Goal: Task Accomplishment & Management: Complete application form

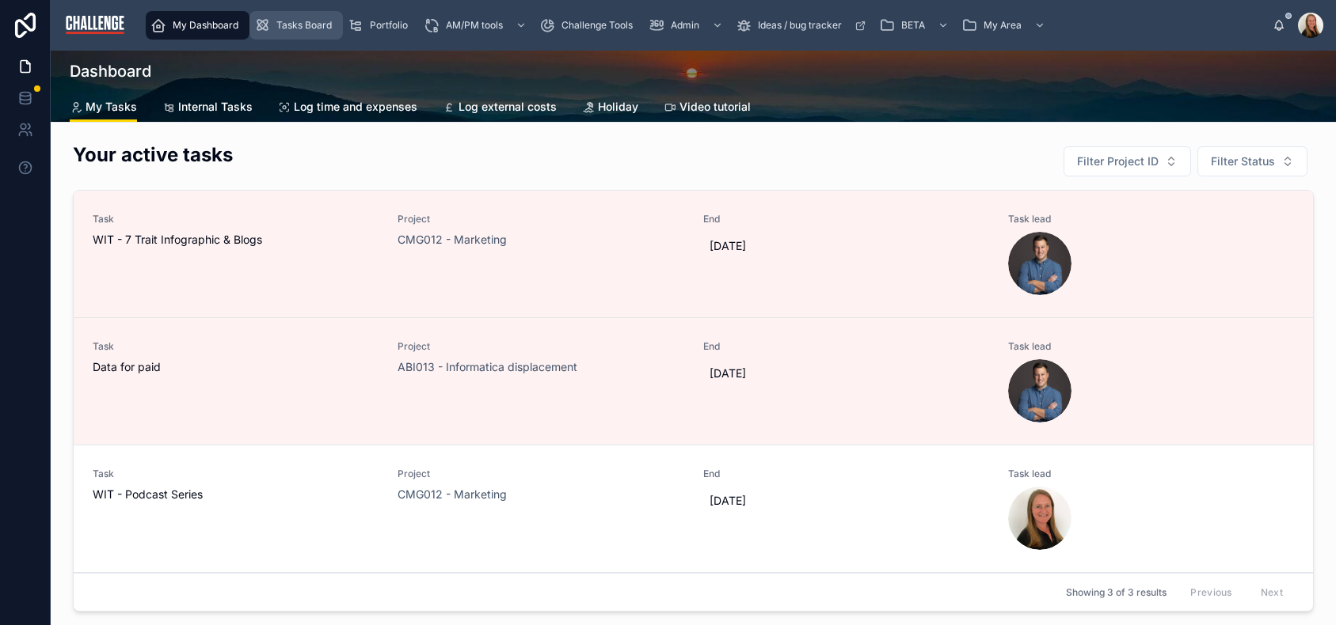
click at [322, 24] on span "Tasks Board" at bounding box center [303, 25] width 55 height 13
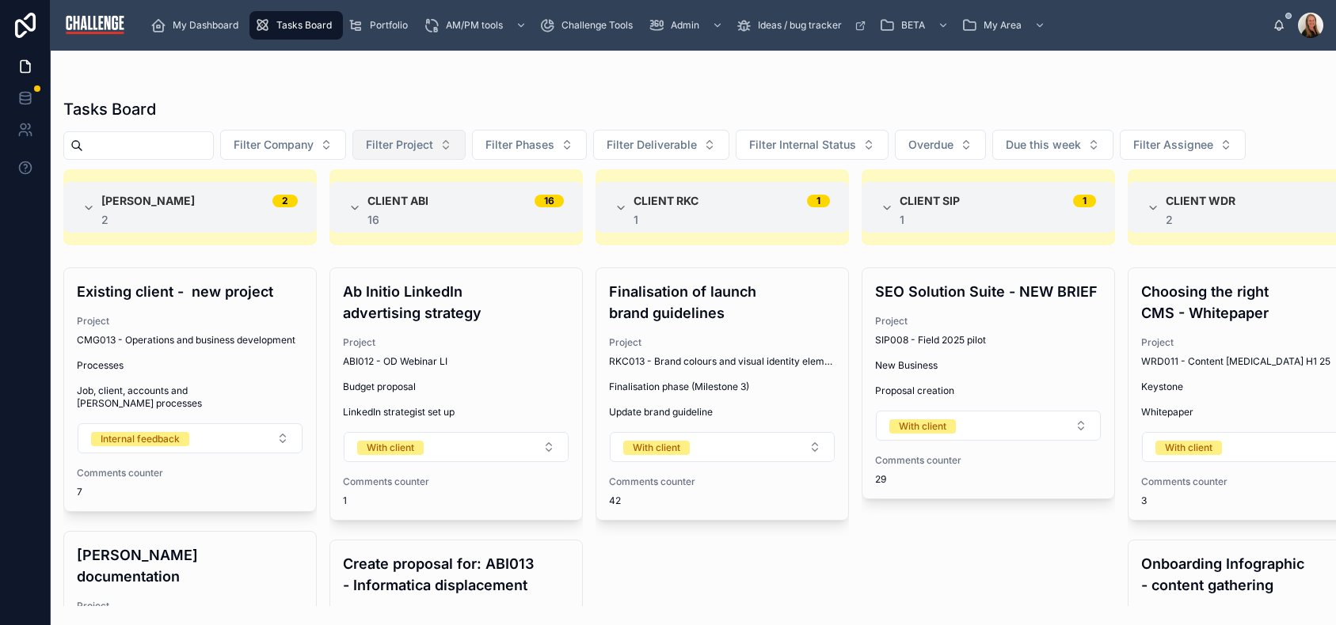
click at [433, 145] on span "Filter Project" at bounding box center [399, 145] width 67 height 16
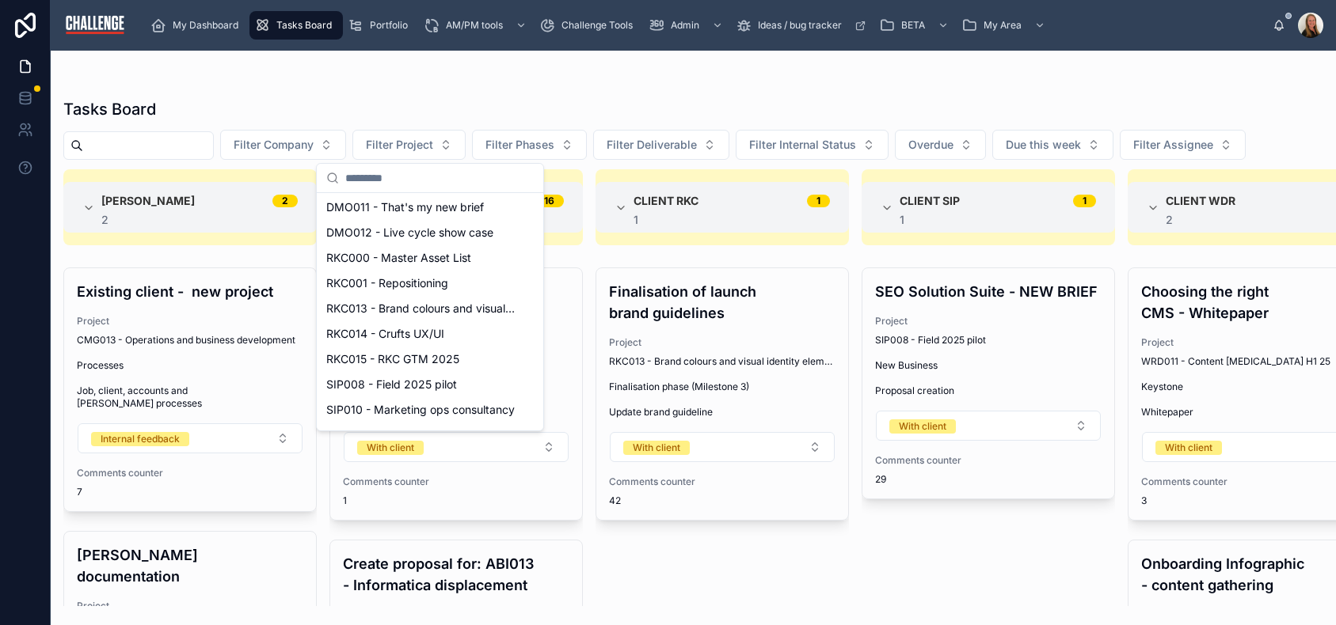
scroll to position [449, 0]
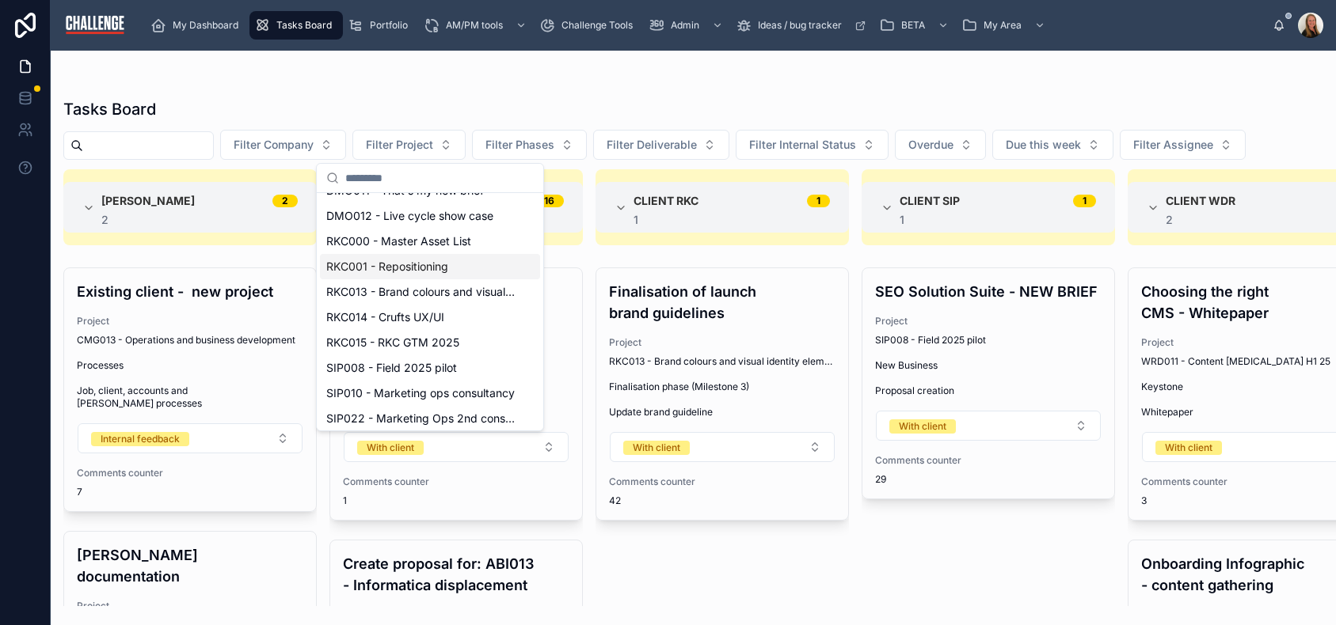
click at [451, 270] on div "RKC001 - Repositioning" at bounding box center [430, 266] width 220 height 25
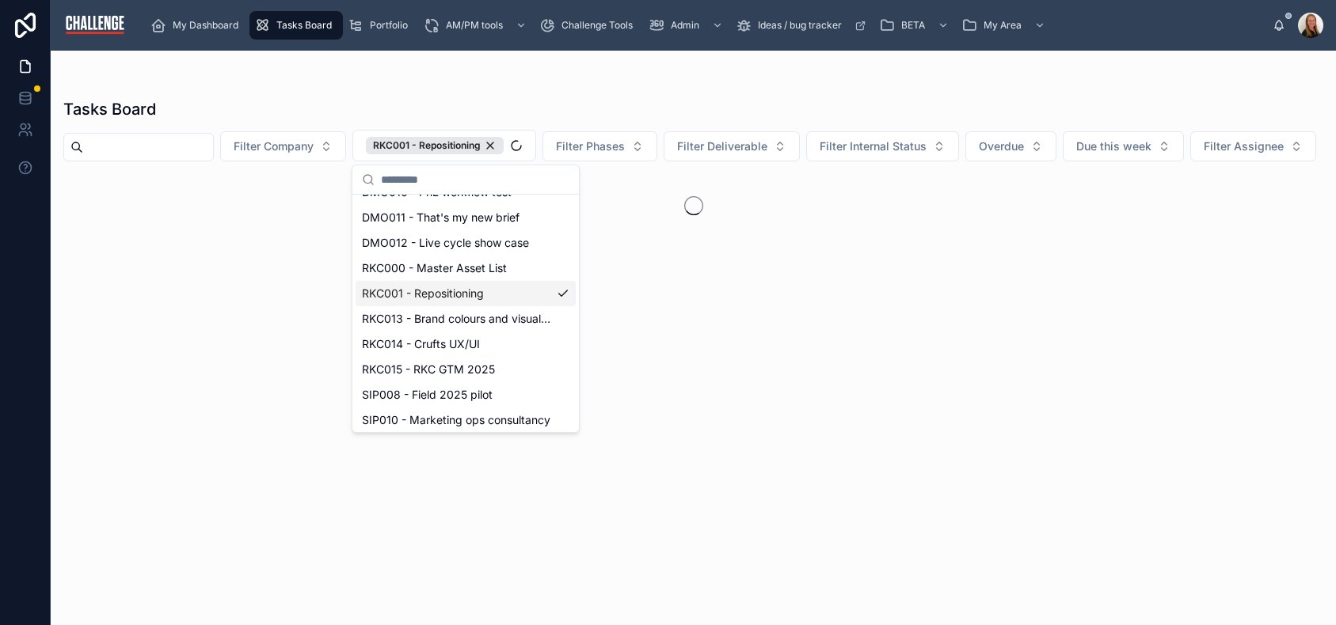
scroll to position [474, 0]
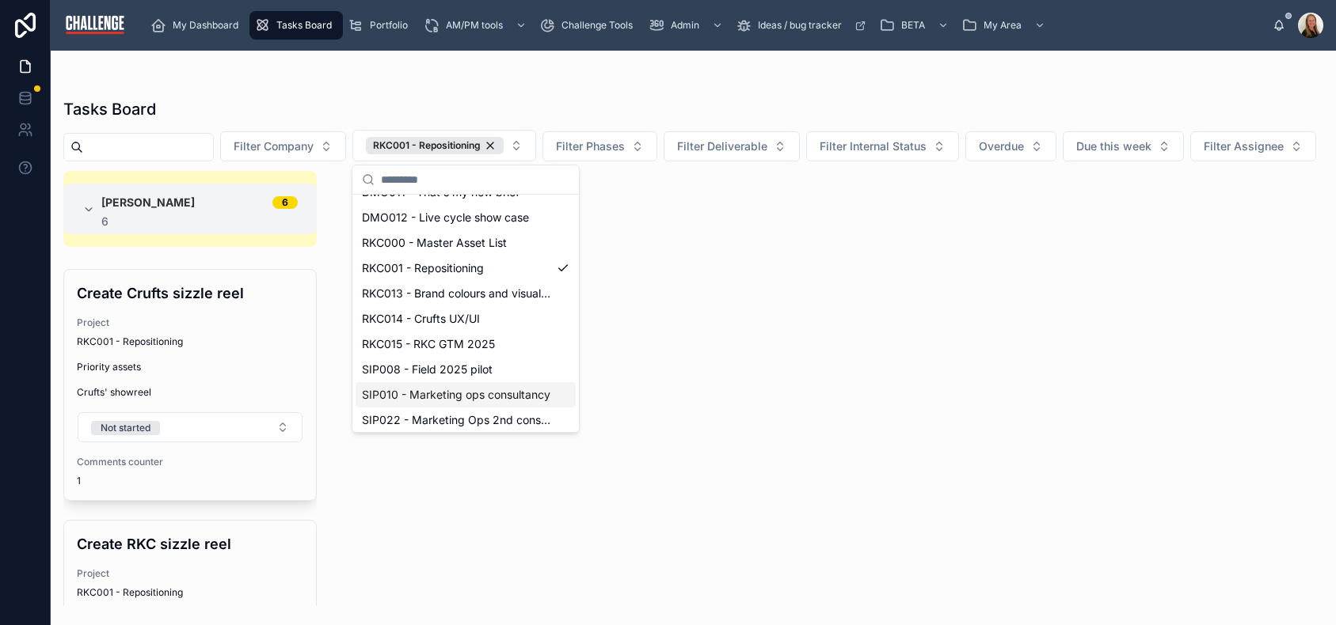
click at [1056, 400] on div "[PERSON_NAME] 6 6 Create Crufts sizzle reel Project RKC001 - Repositioning Prio…" at bounding box center [693, 388] width 1285 height 435
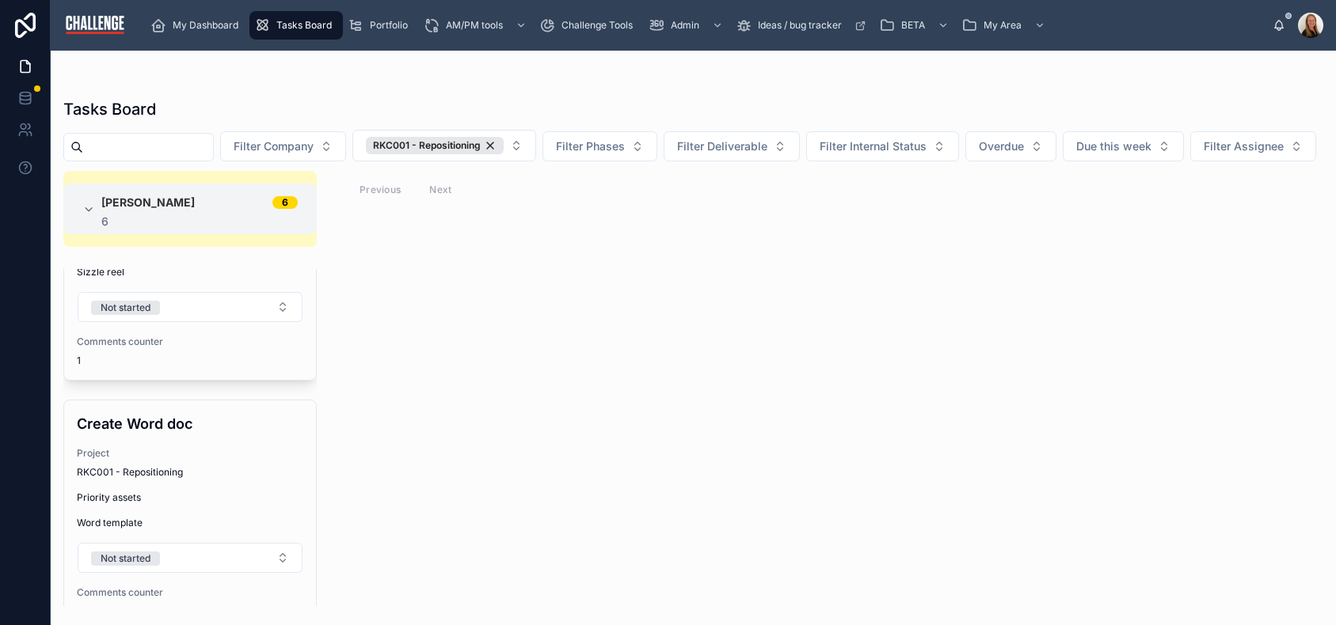
scroll to position [387, 0]
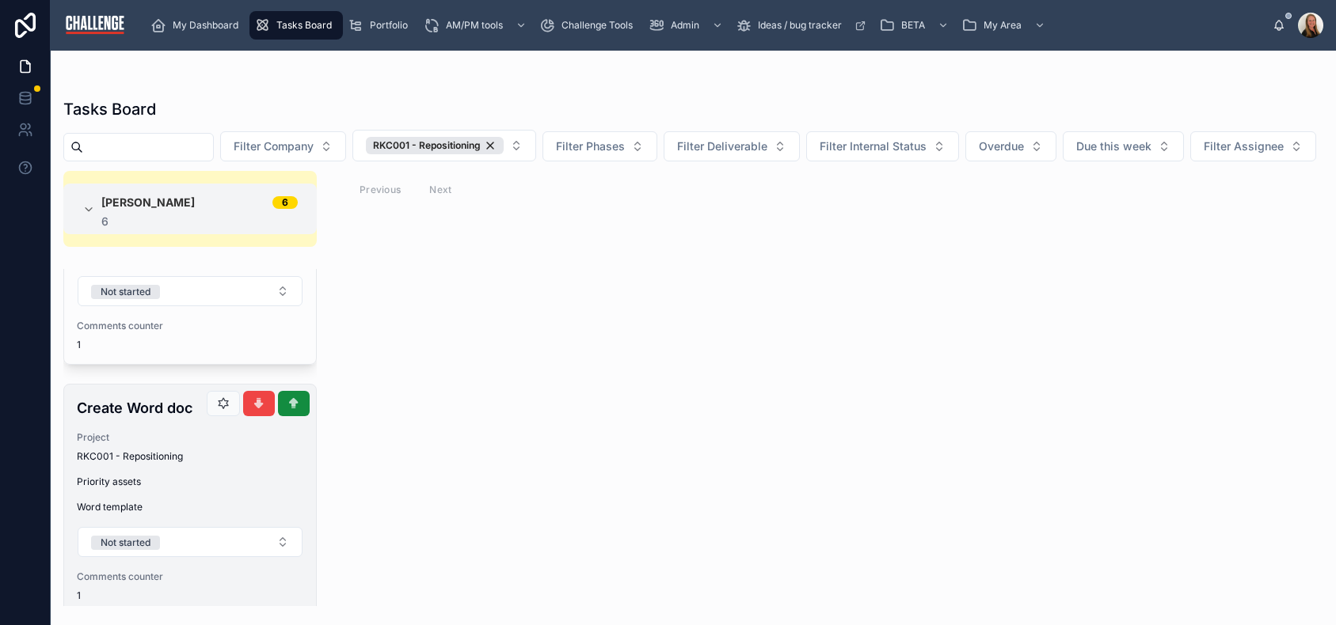
click at [165, 463] on span "RKC001 - Repositioning" at bounding box center [130, 457] width 106 height 13
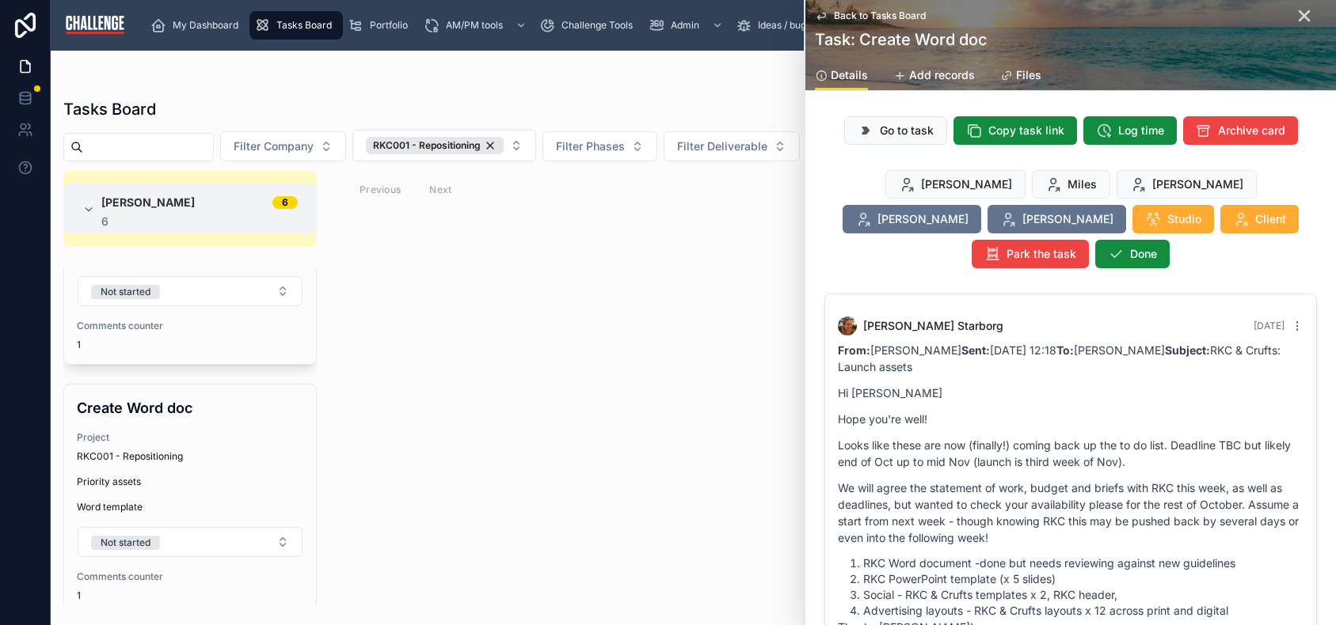
scroll to position [52, 0]
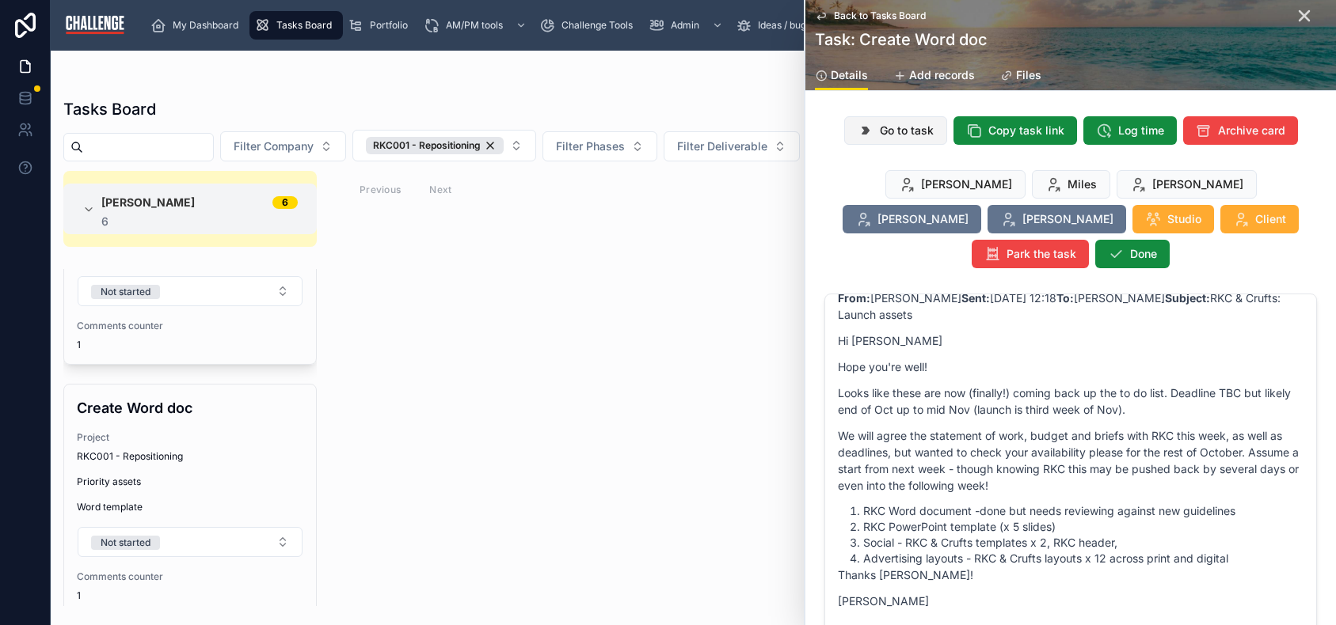
click at [885, 139] on button "Go to task" at bounding box center [895, 130] width 103 height 29
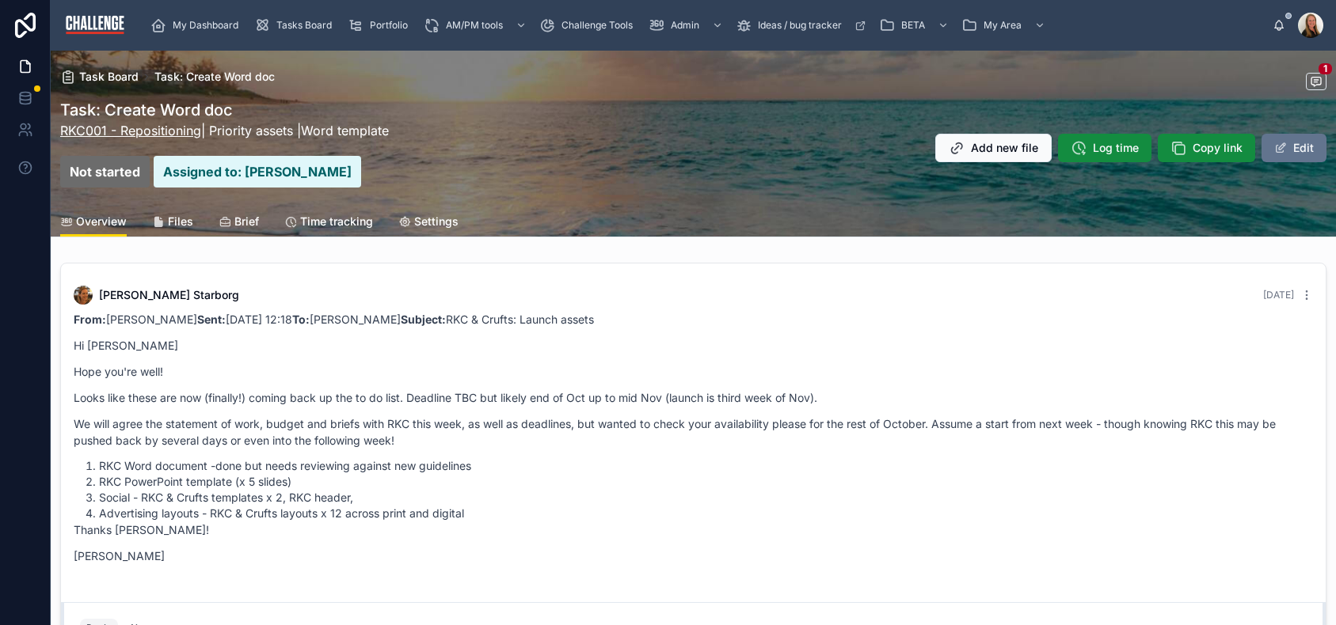
click at [173, 131] on link "RKC001 - Repositioning" at bounding box center [130, 131] width 141 height 16
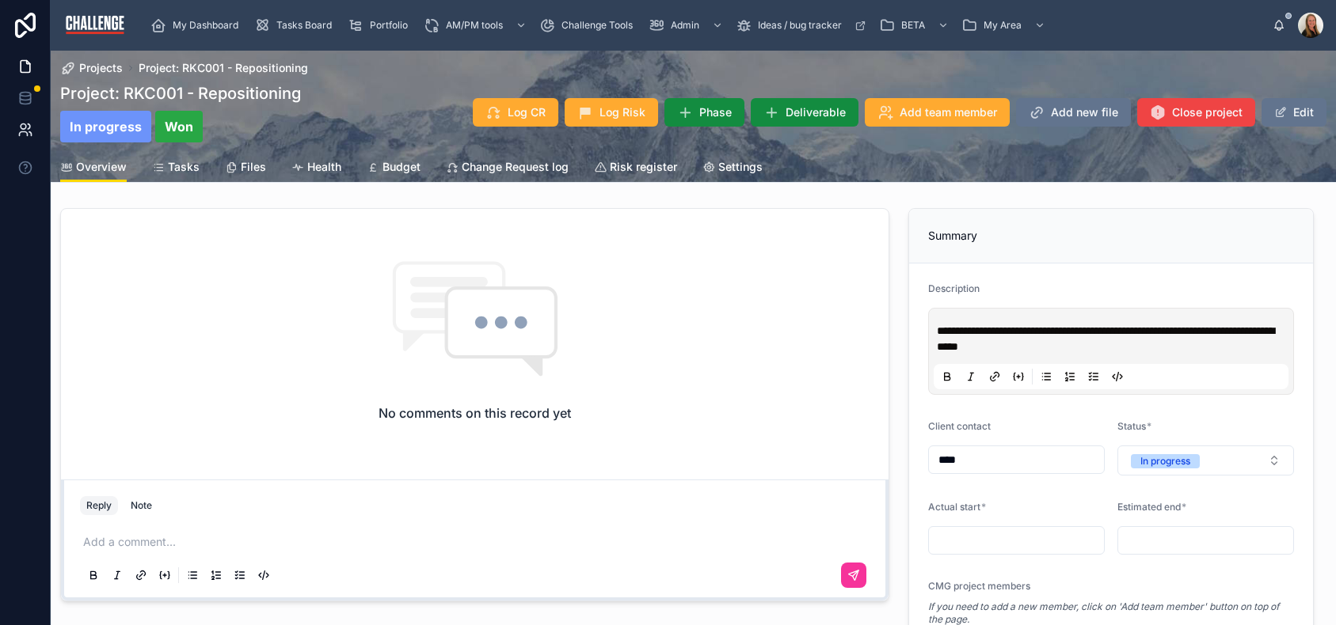
scroll to position [3, 0]
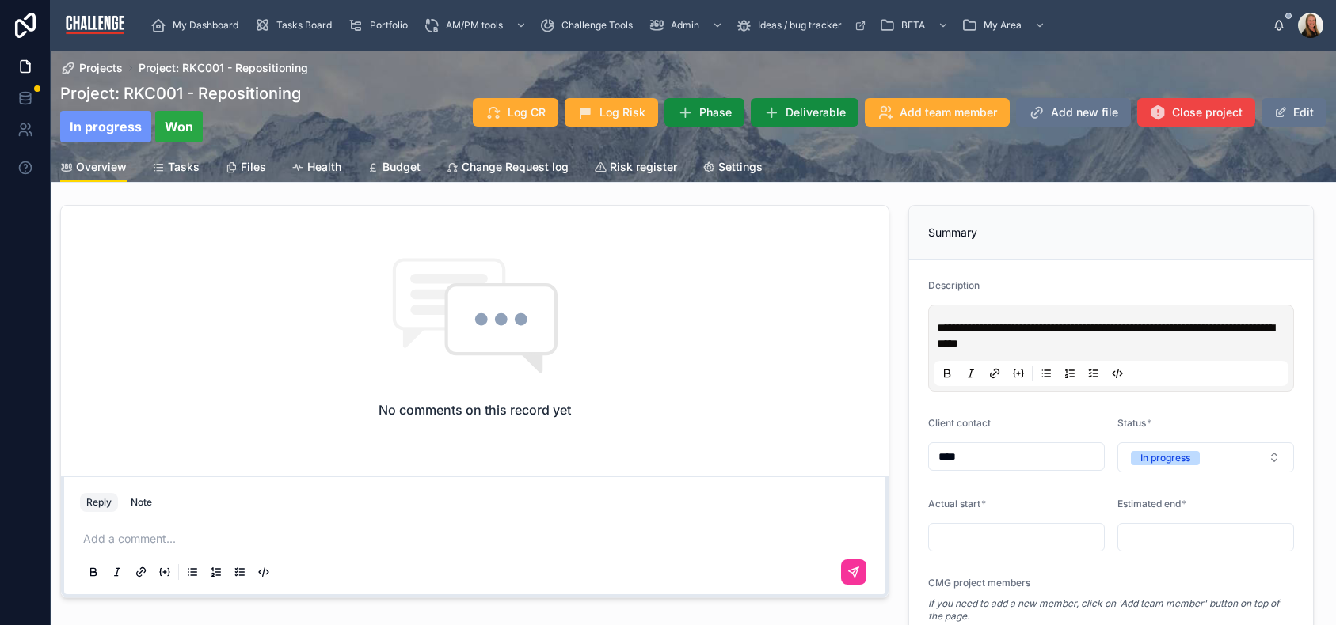
click at [183, 174] on span "Tasks" at bounding box center [184, 167] width 32 height 16
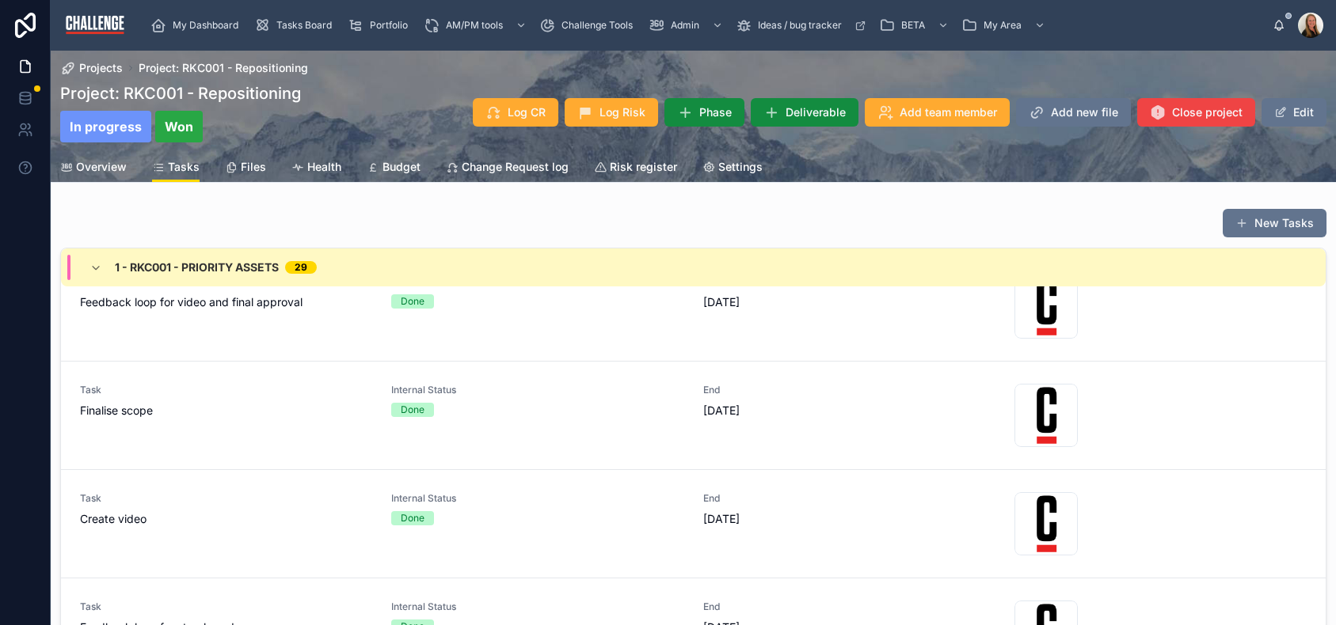
scroll to position [1586, 0]
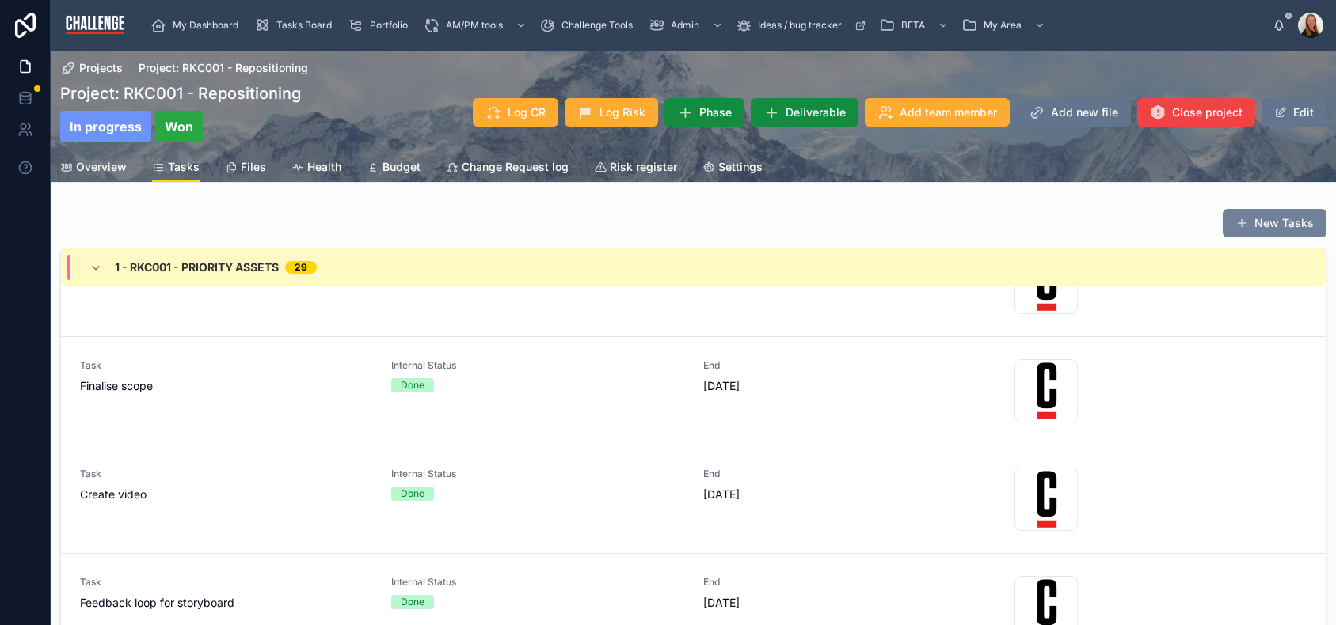
click at [1264, 229] on button "New Tasks" at bounding box center [1274, 223] width 104 height 29
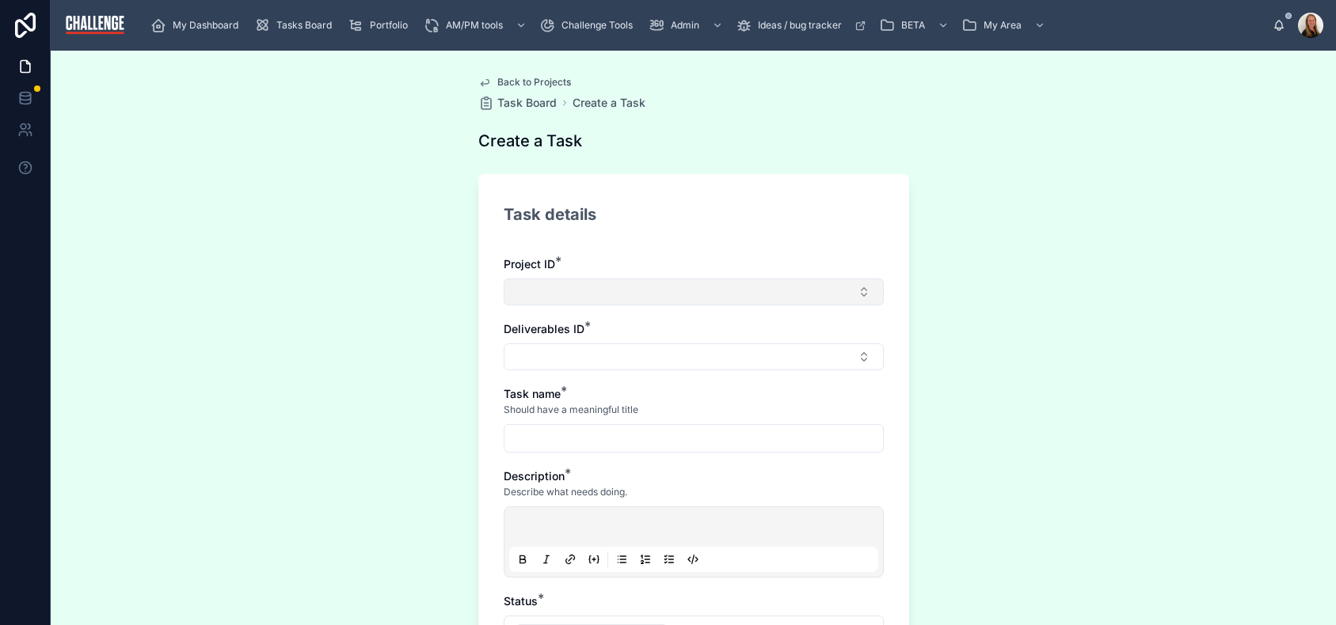
click at [530, 299] on button "Select Button" at bounding box center [694, 292] width 380 height 27
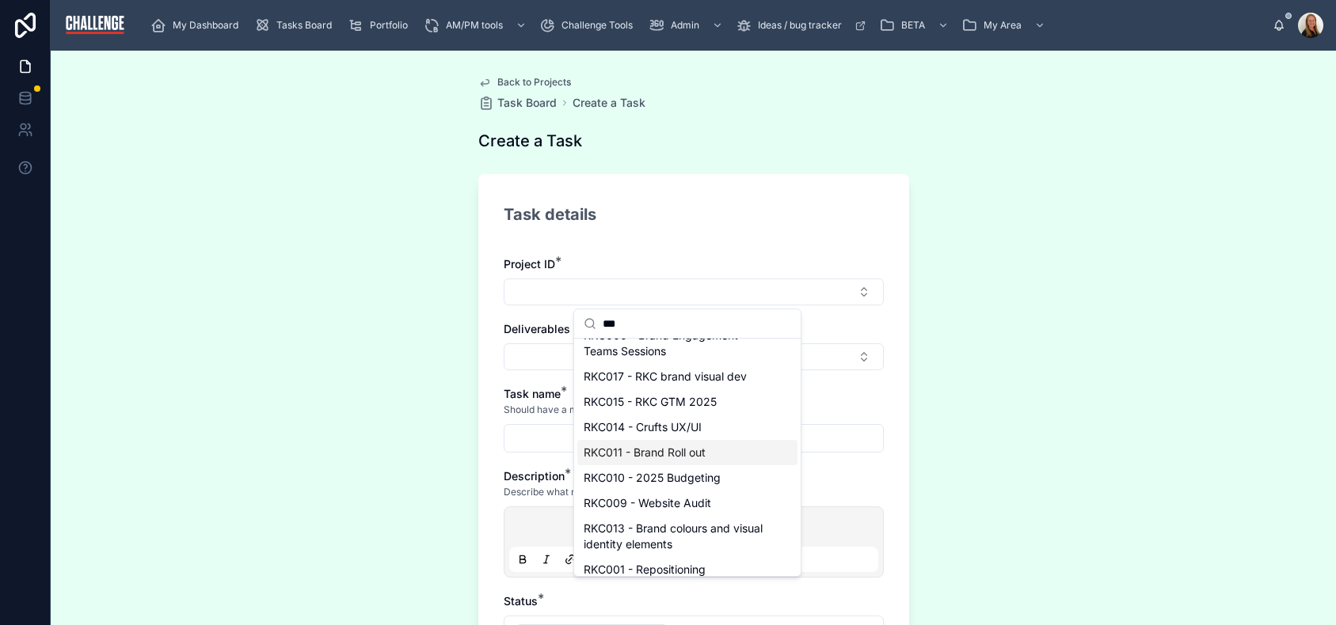
scroll to position [54, 0]
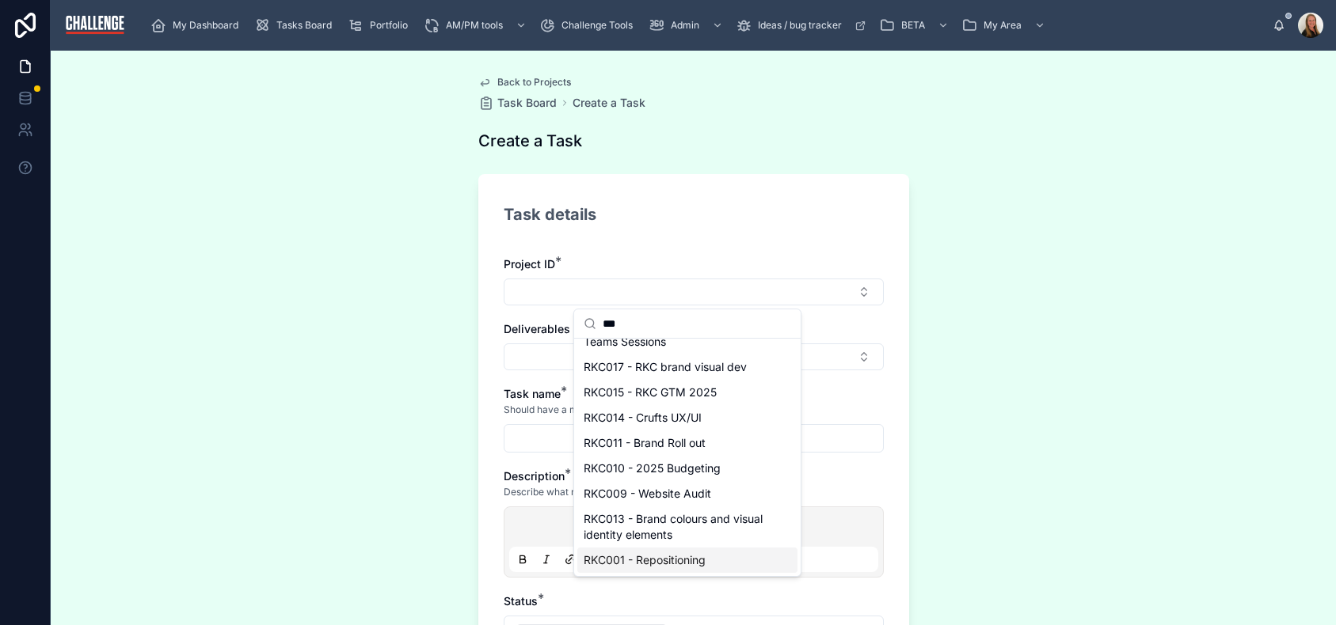
type input "***"
click at [706, 557] on div "RKC001 - Repositioning" at bounding box center [687, 560] width 220 height 25
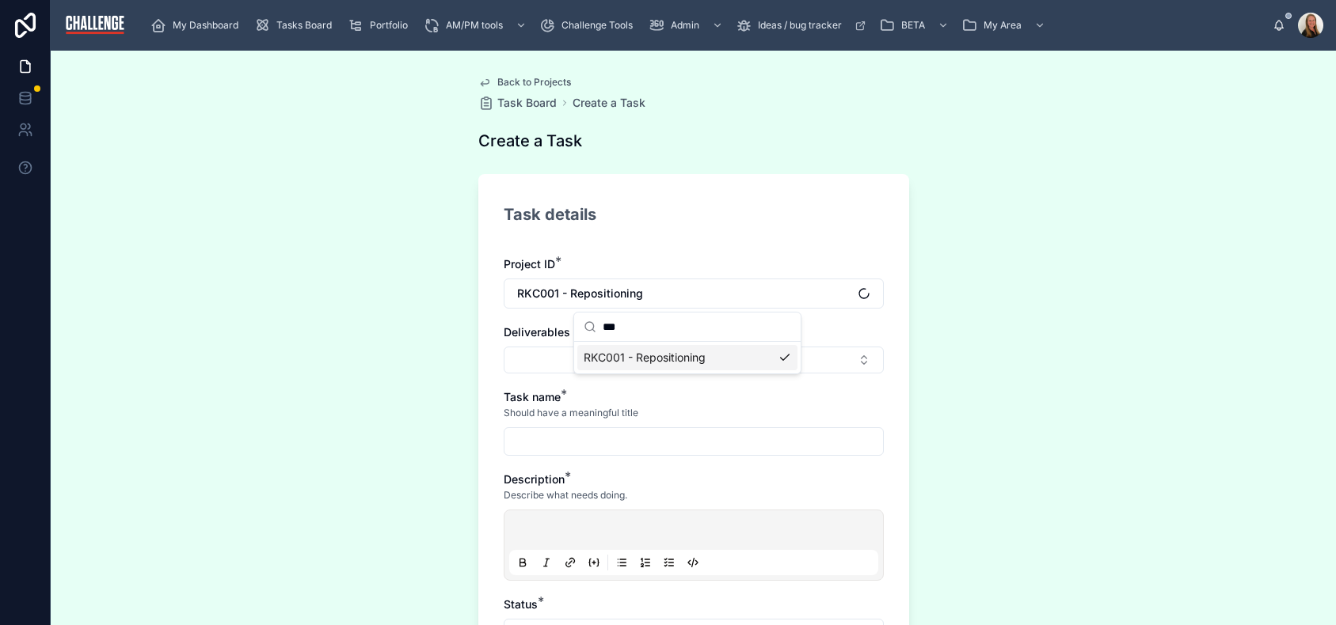
scroll to position [0, 0]
click at [598, 368] on button "Select Button" at bounding box center [694, 360] width 380 height 27
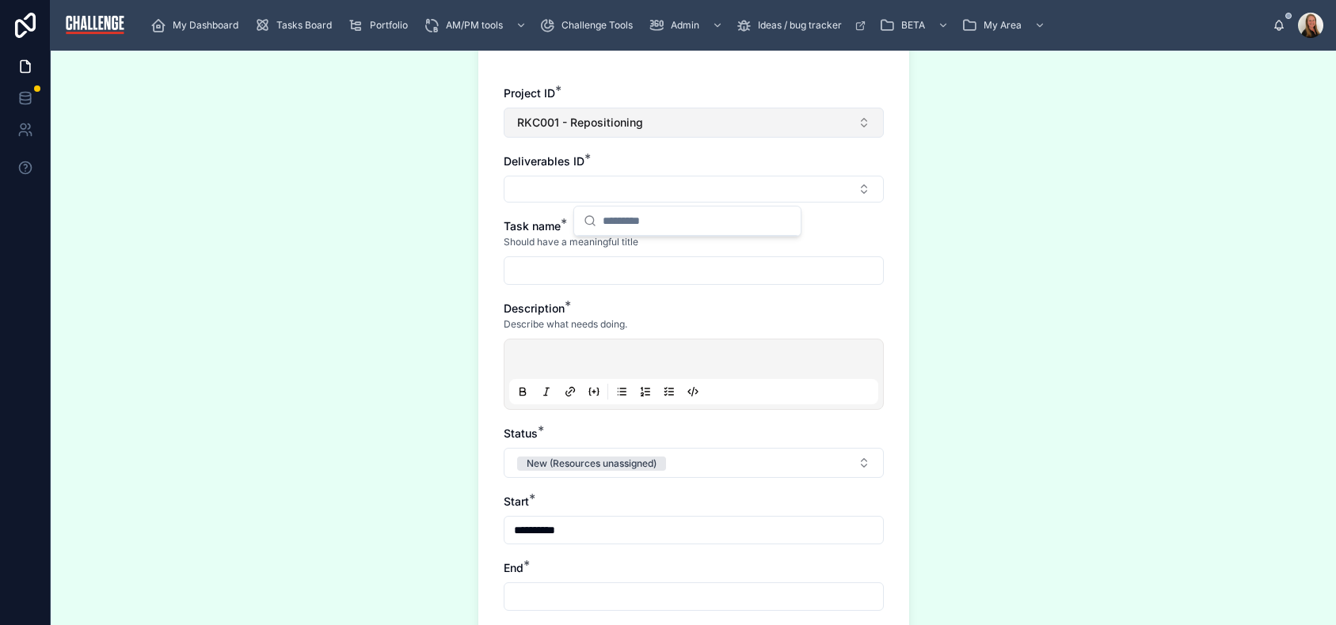
click at [854, 124] on button "RKC001 - Repositioning" at bounding box center [694, 123] width 380 height 30
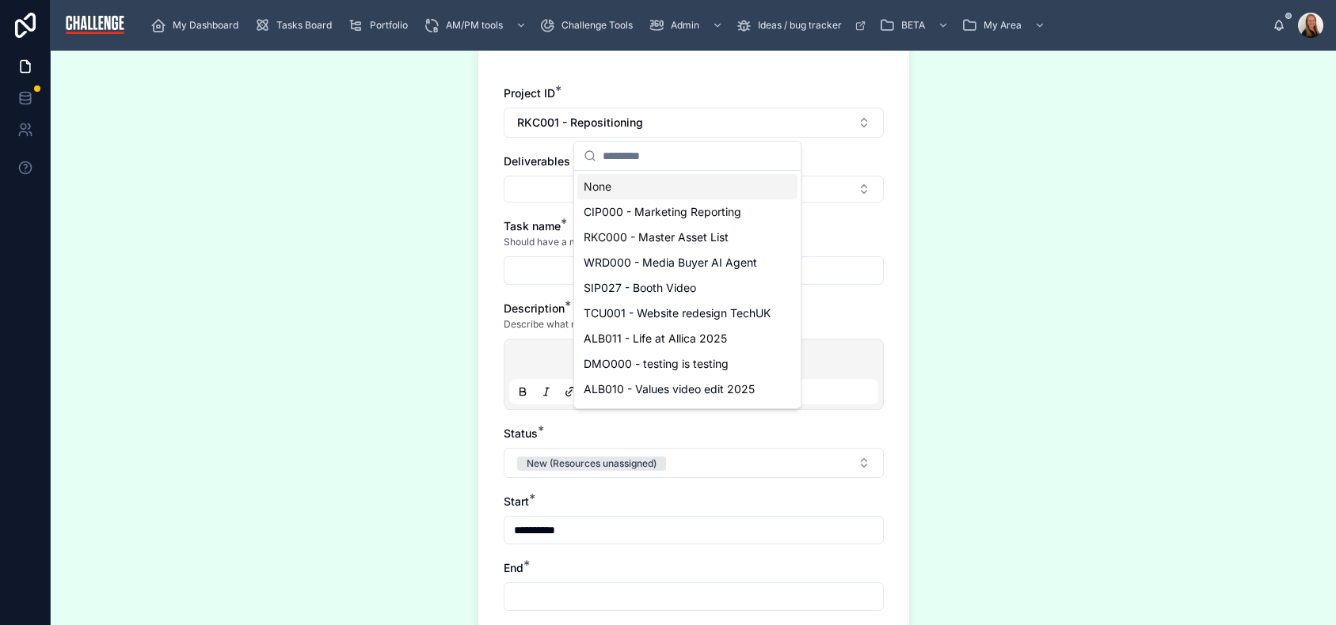
click at [767, 156] on input "text" at bounding box center [697, 156] width 188 height 29
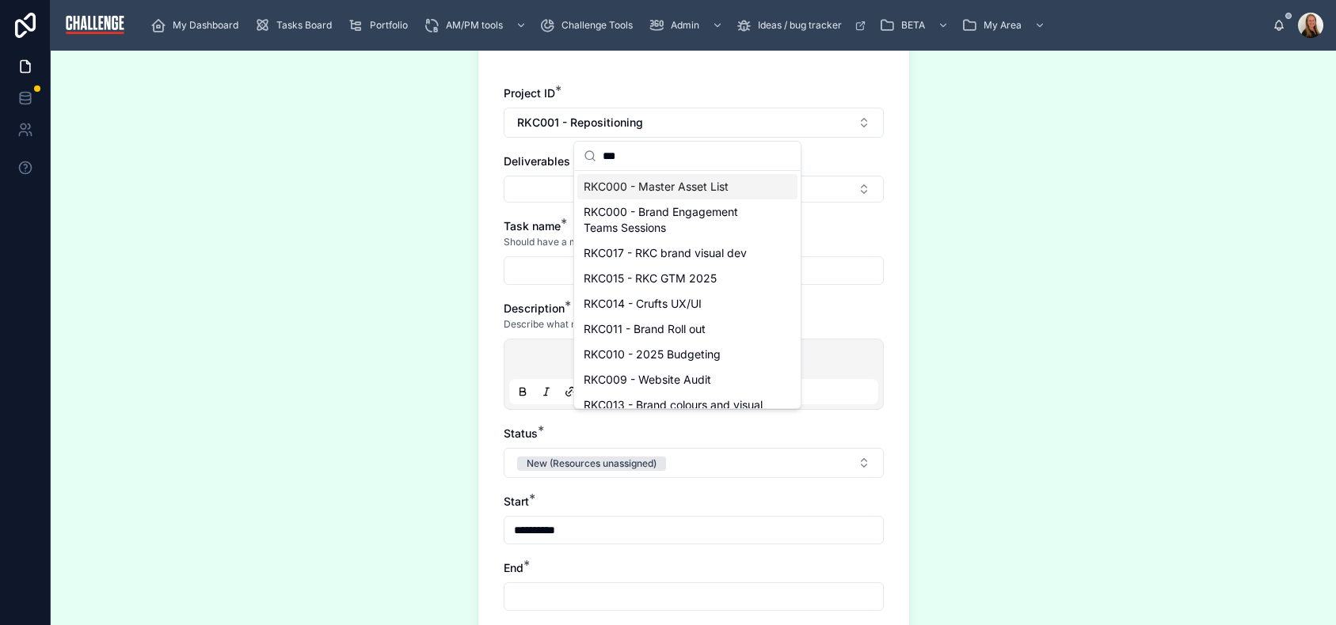
type input "***"
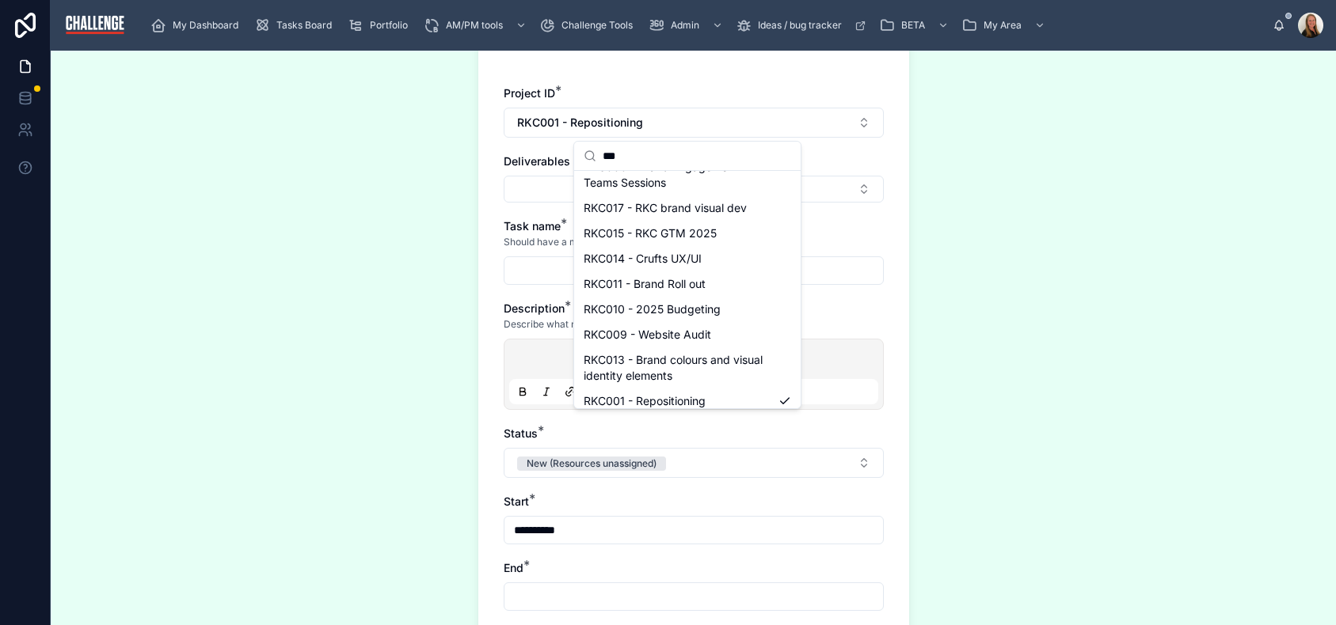
scroll to position [54, 0]
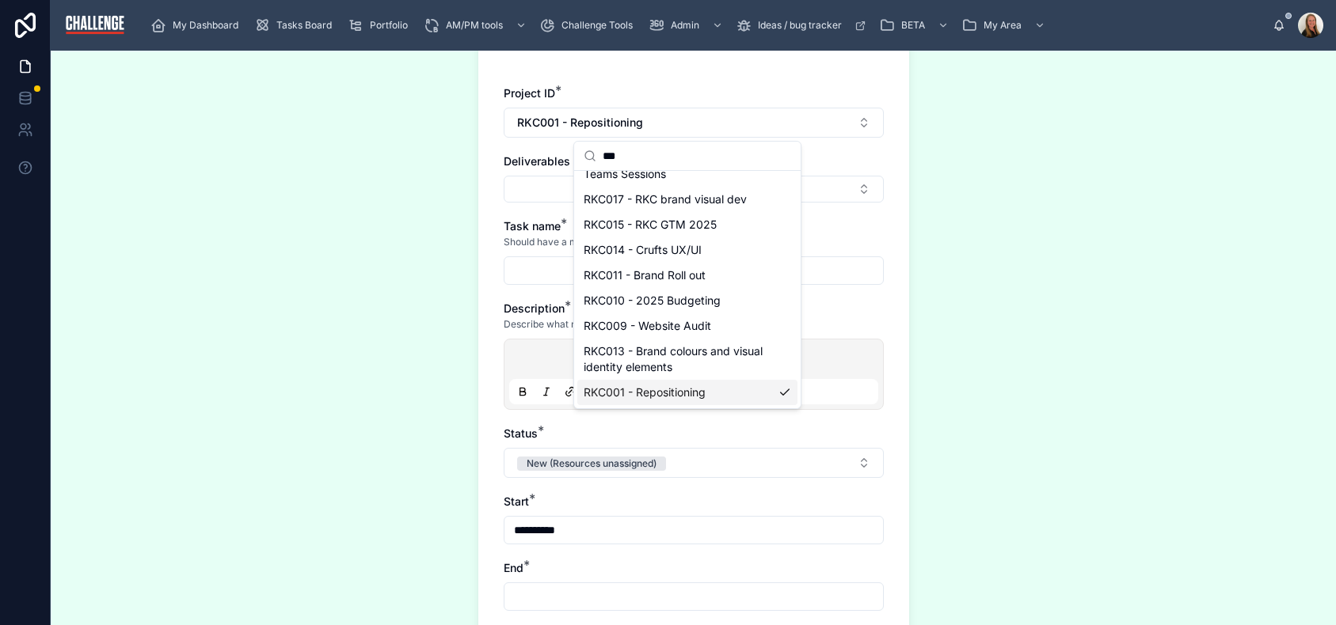
click at [690, 393] on span "RKC001 - Repositioning" at bounding box center [645, 393] width 122 height 16
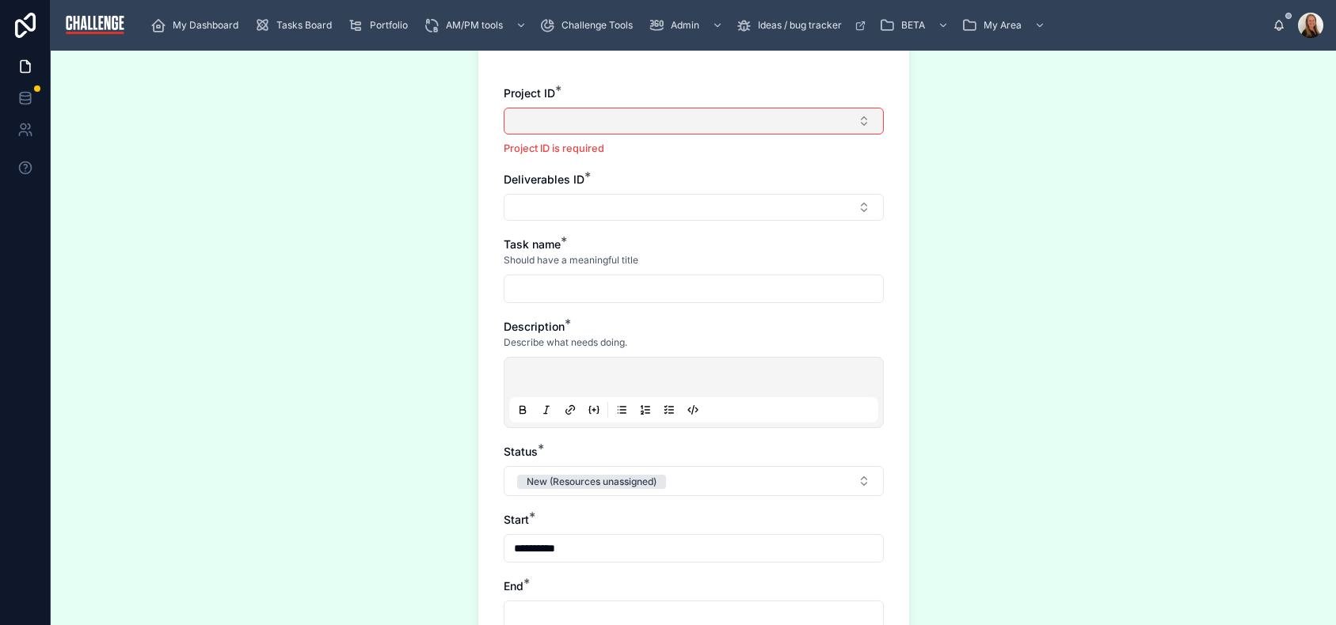
click at [679, 124] on button "Select Button" at bounding box center [694, 121] width 380 height 27
type input "******"
click at [699, 183] on span "RKC001 - Repositioning" at bounding box center [645, 184] width 122 height 16
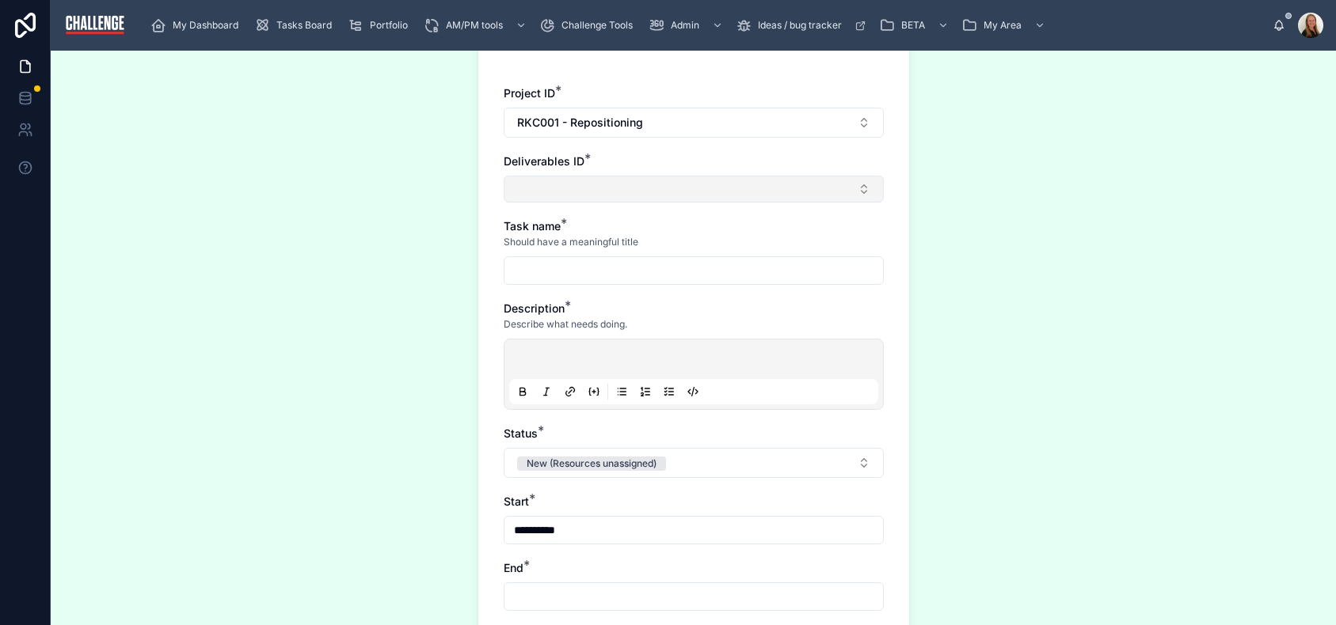
click at [694, 197] on button "Select Button" at bounding box center [694, 189] width 380 height 27
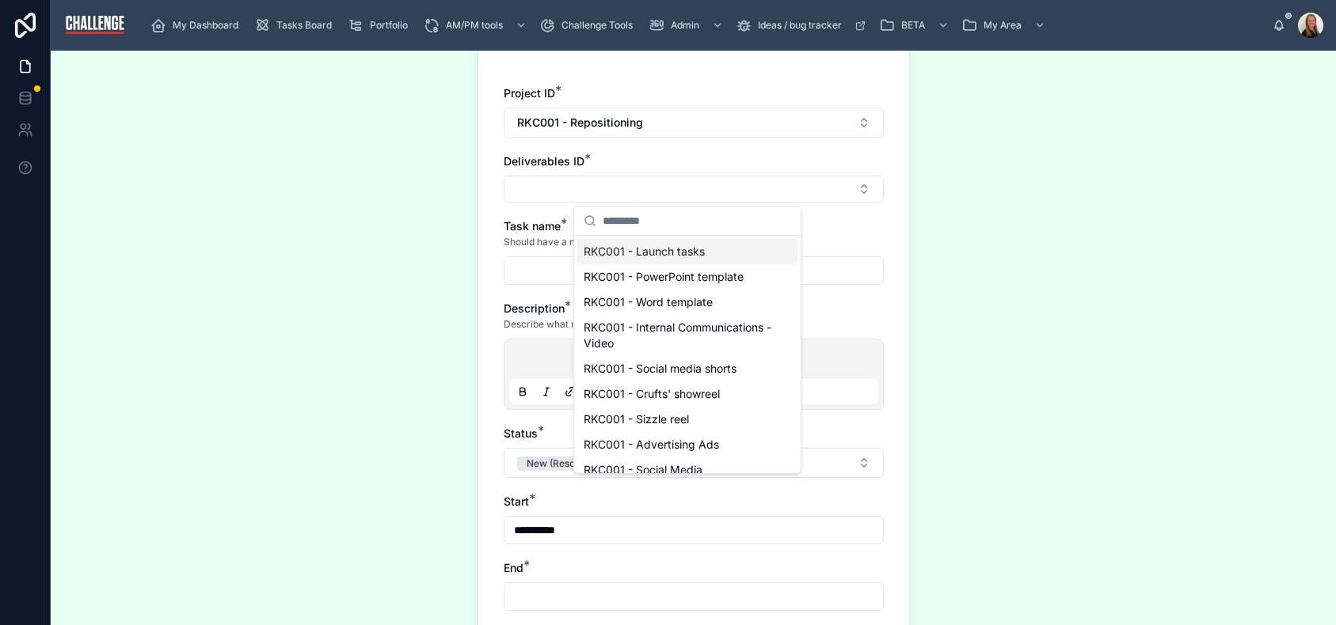
click at [741, 257] on div "RKC001 - Launch tasks" at bounding box center [687, 251] width 220 height 25
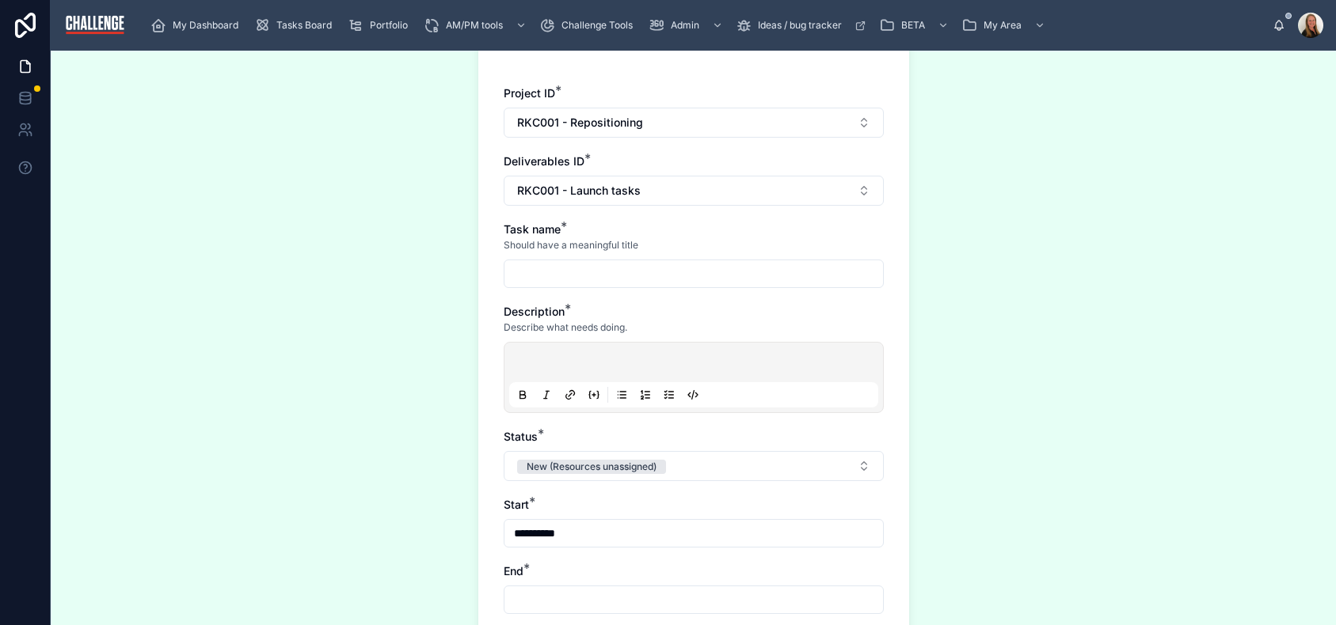
click at [708, 275] on input "text" at bounding box center [693, 274] width 378 height 22
type input "**********"
click at [617, 362] on p at bounding box center [696, 365] width 369 height 16
drag, startPoint x: 663, startPoint y: 270, endPoint x: 552, endPoint y: 276, distance: 111.0
click at [543, 273] on input "**********" at bounding box center [693, 274] width 378 height 22
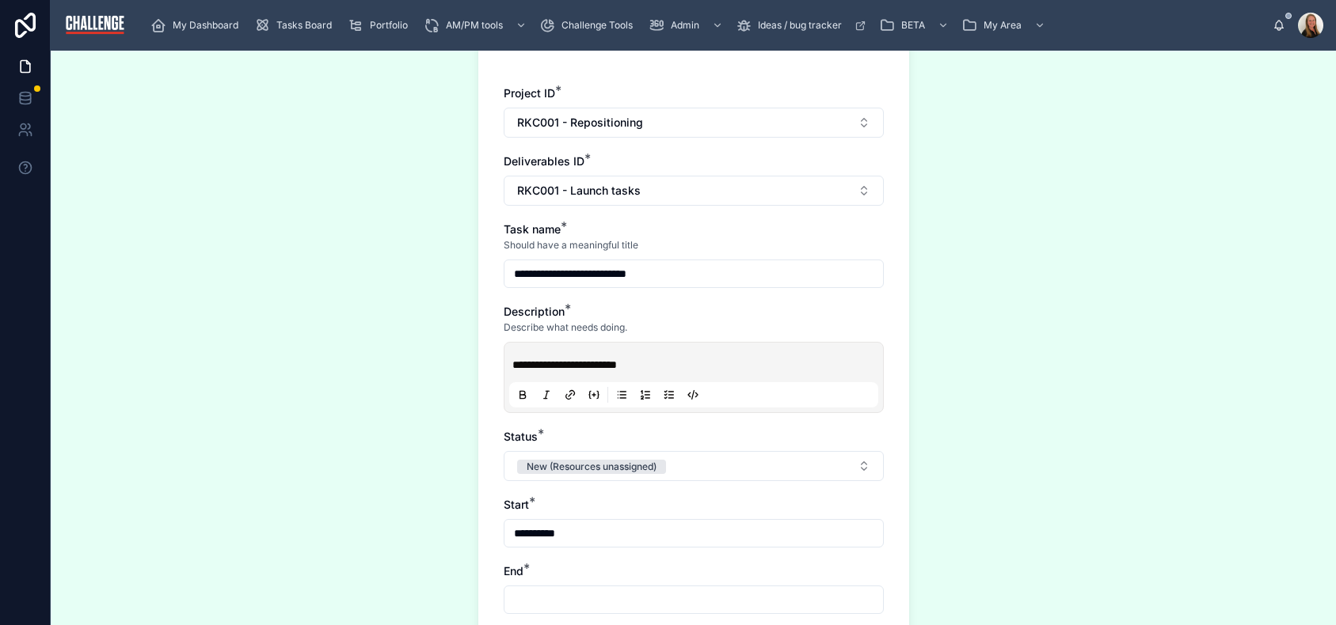
click at [665, 370] on p "**********" at bounding box center [696, 365] width 369 height 16
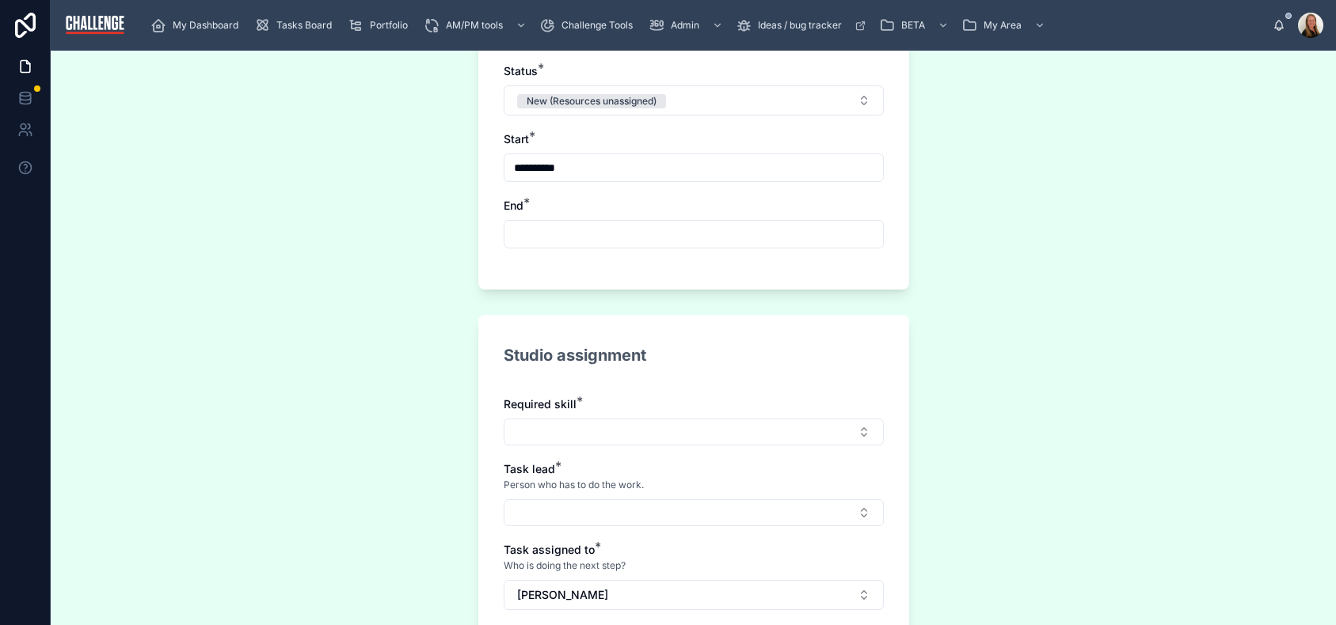
scroll to position [522, 0]
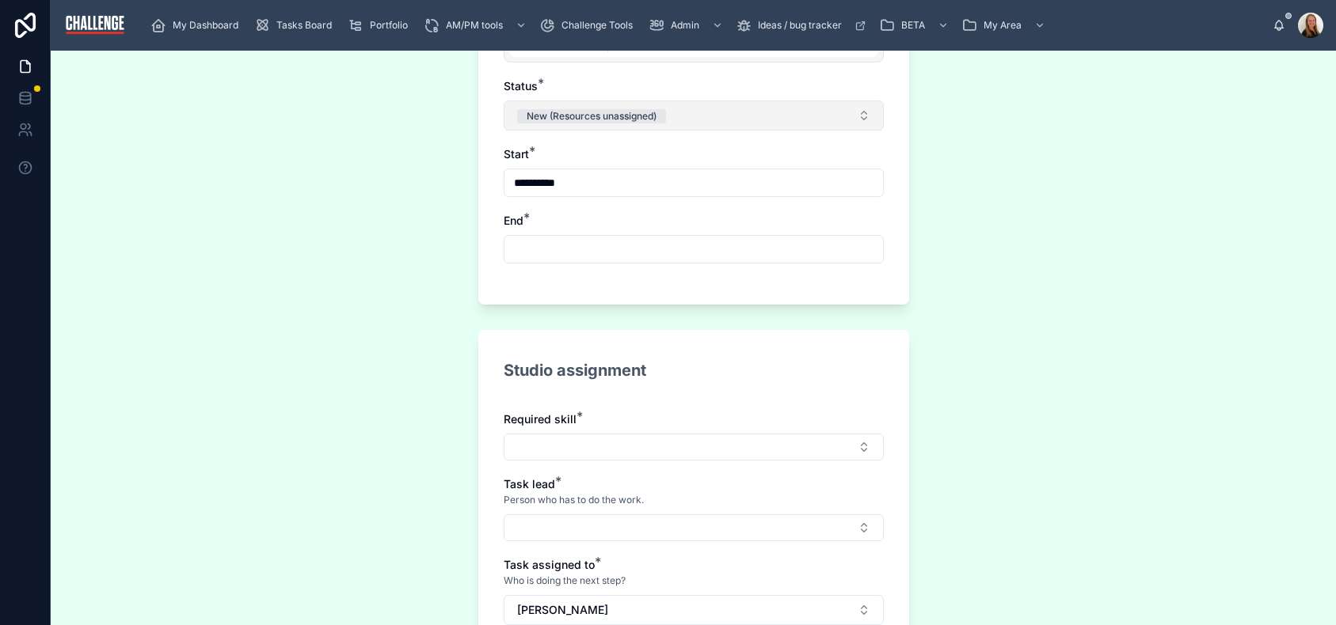
click at [721, 122] on button "New (Resources unassigned)" at bounding box center [694, 116] width 380 height 30
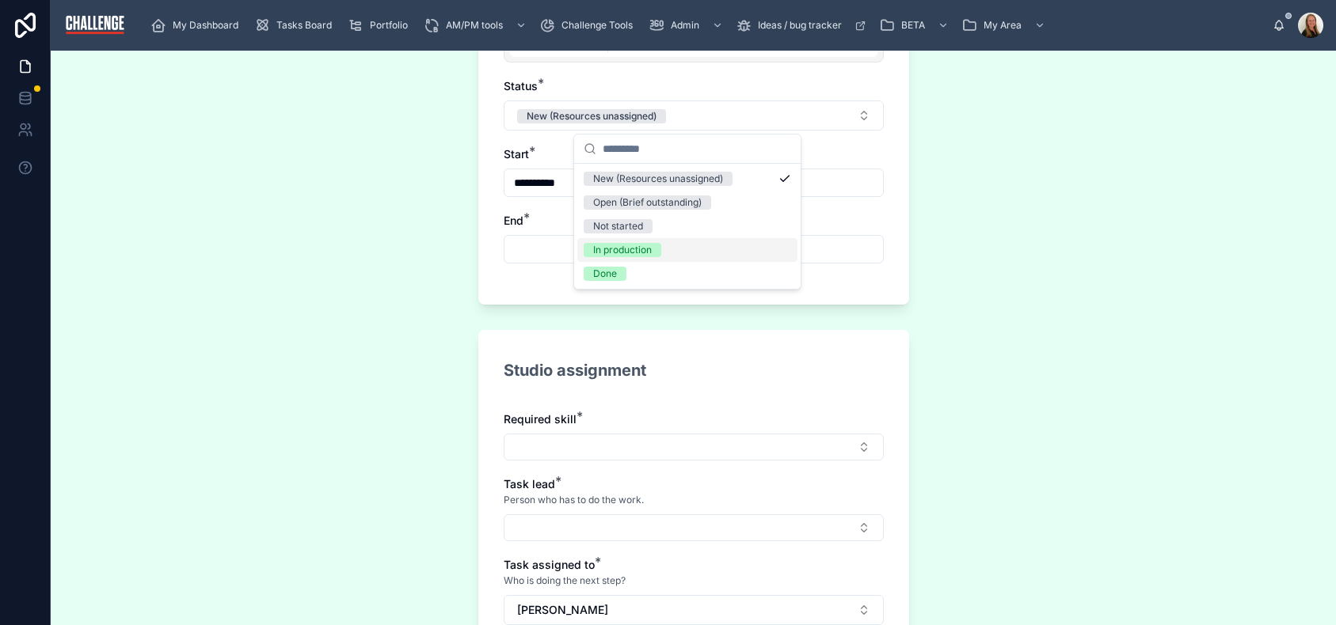
click at [687, 251] on div "In production" at bounding box center [687, 250] width 220 height 24
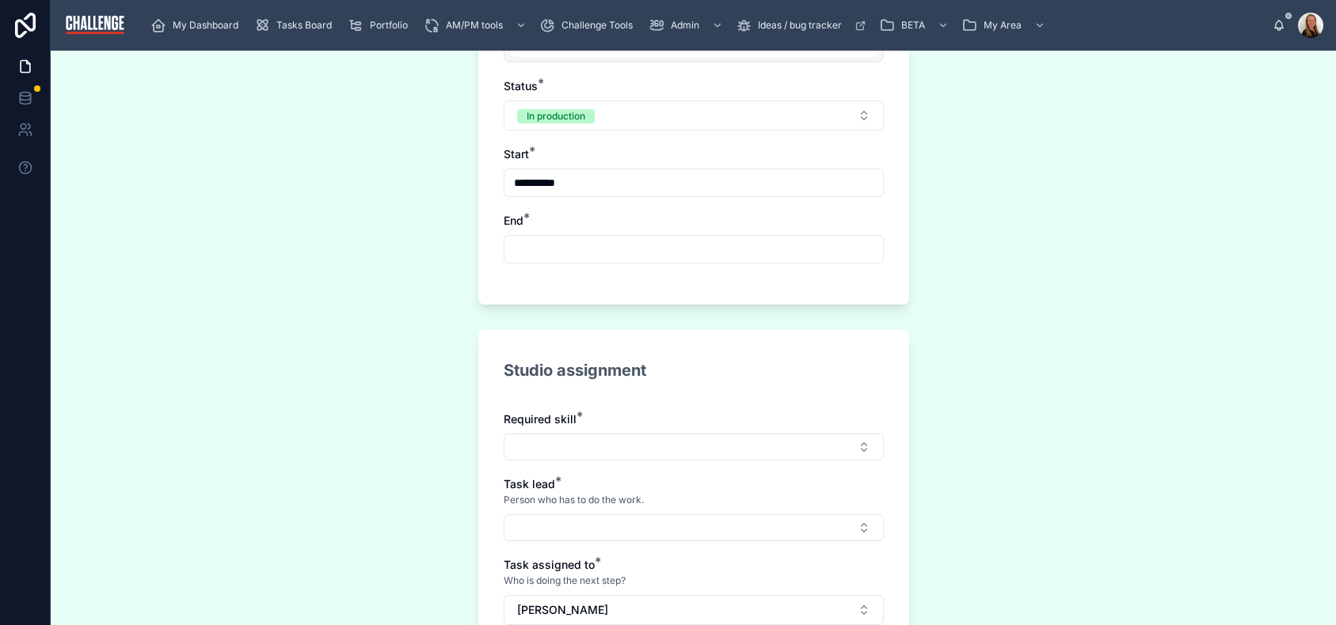
click at [588, 243] on input "text" at bounding box center [693, 249] width 378 height 22
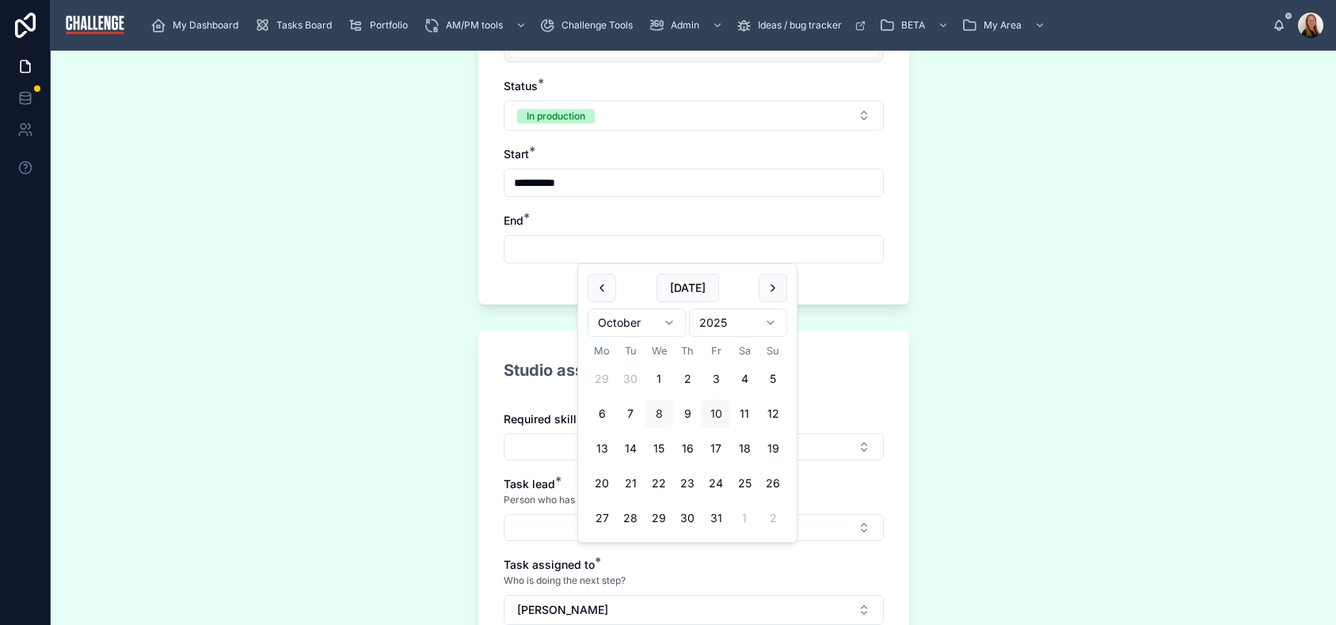
click at [713, 413] on button "10" at bounding box center [716, 414] width 29 height 29
type input "**********"
click at [552, 436] on button "Select Button" at bounding box center [694, 447] width 380 height 27
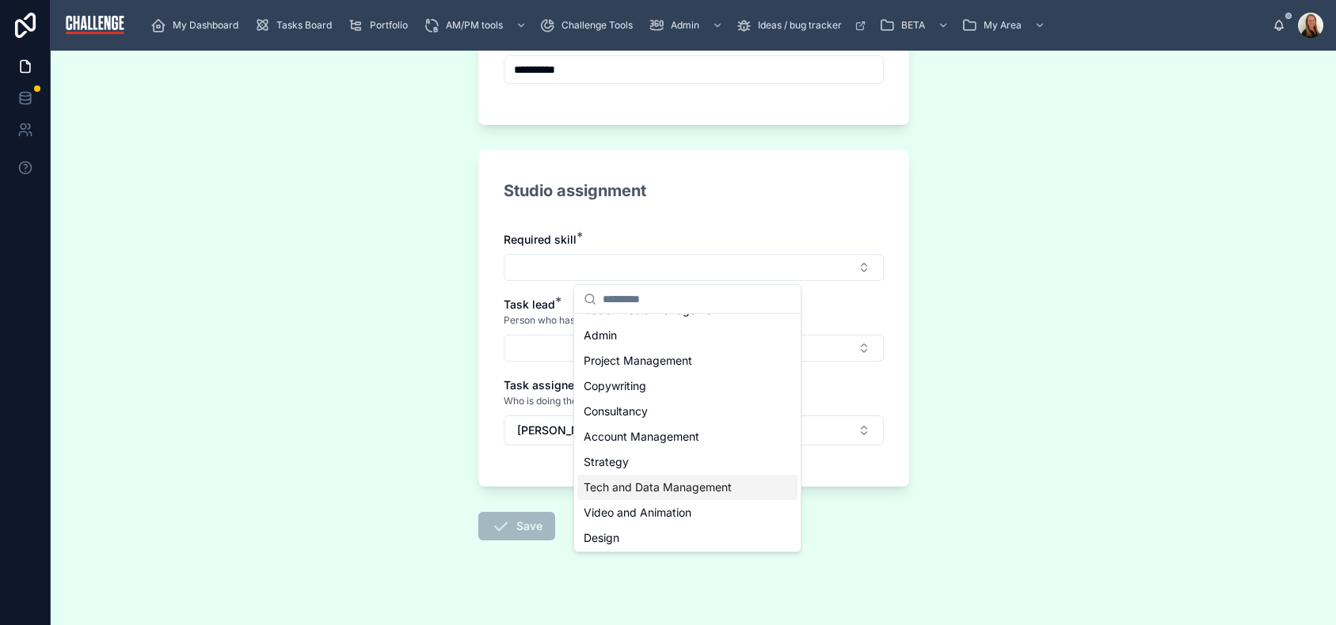
scroll to position [22, 0]
click at [698, 536] on div "Design" at bounding box center [687, 535] width 220 height 25
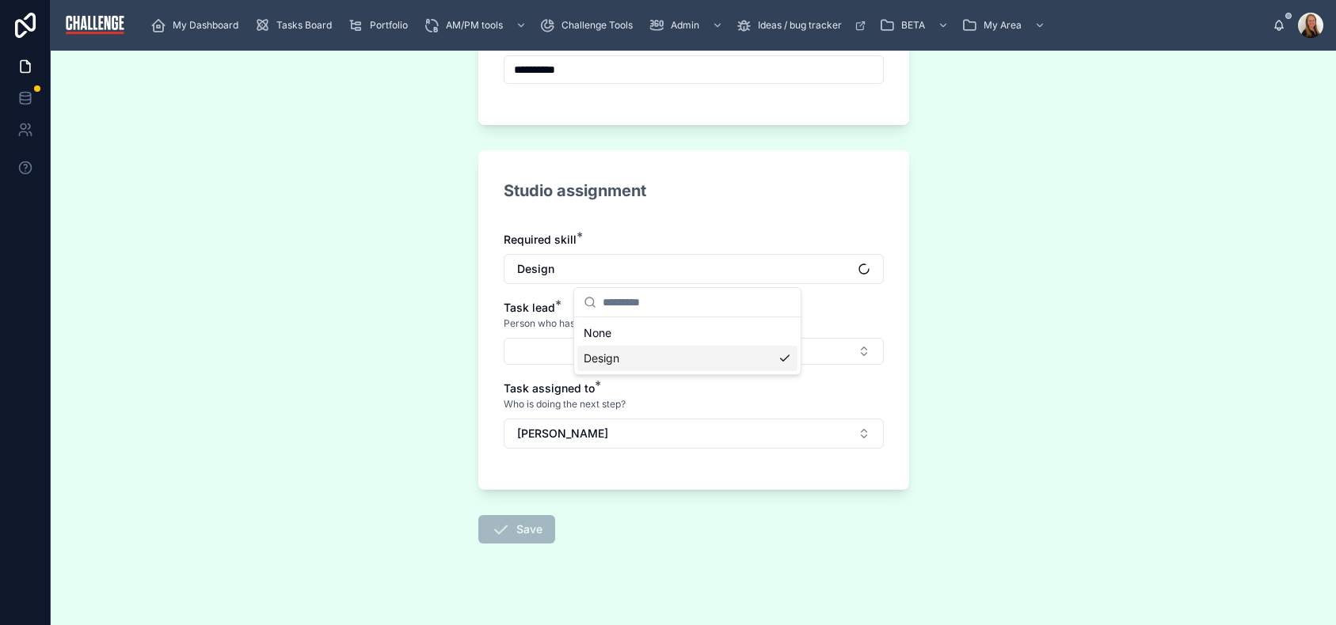
scroll to position [0, 0]
click at [625, 353] on button "Select Button" at bounding box center [694, 351] width 380 height 27
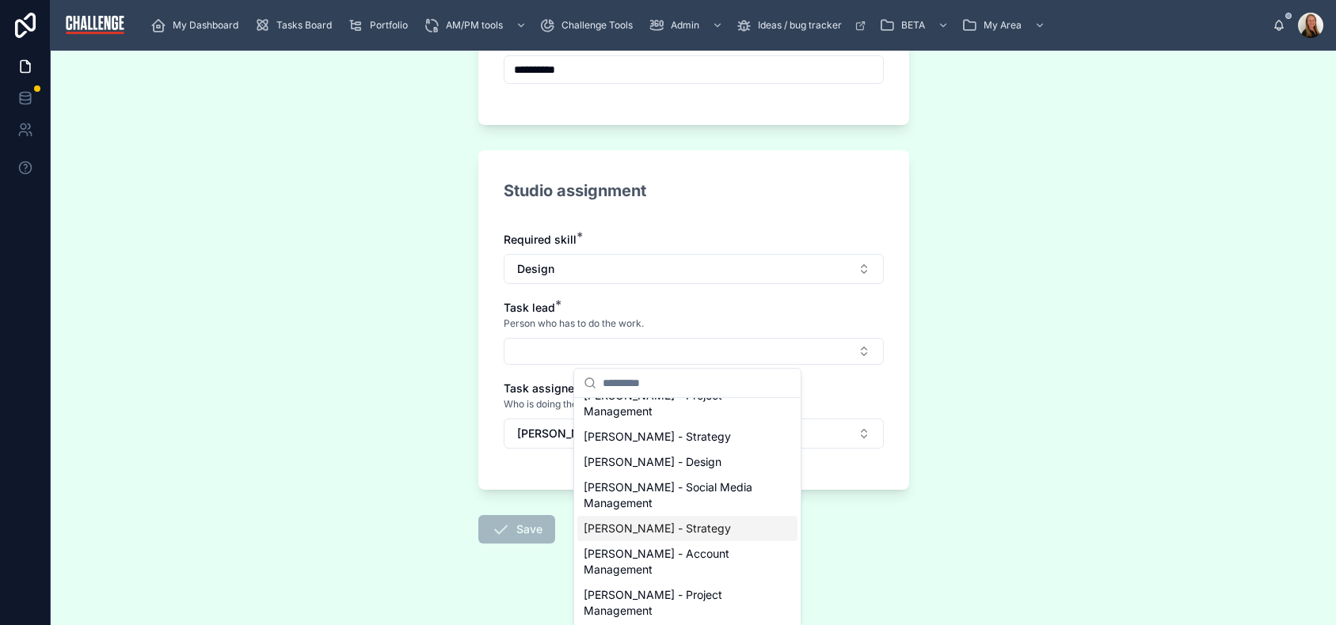
scroll to position [744, 0]
drag, startPoint x: 730, startPoint y: 538, endPoint x: 710, endPoint y: 545, distance: 20.8
click at [730, 546] on span "Elaine Starborg - Account Management" at bounding box center [678, 562] width 188 height 32
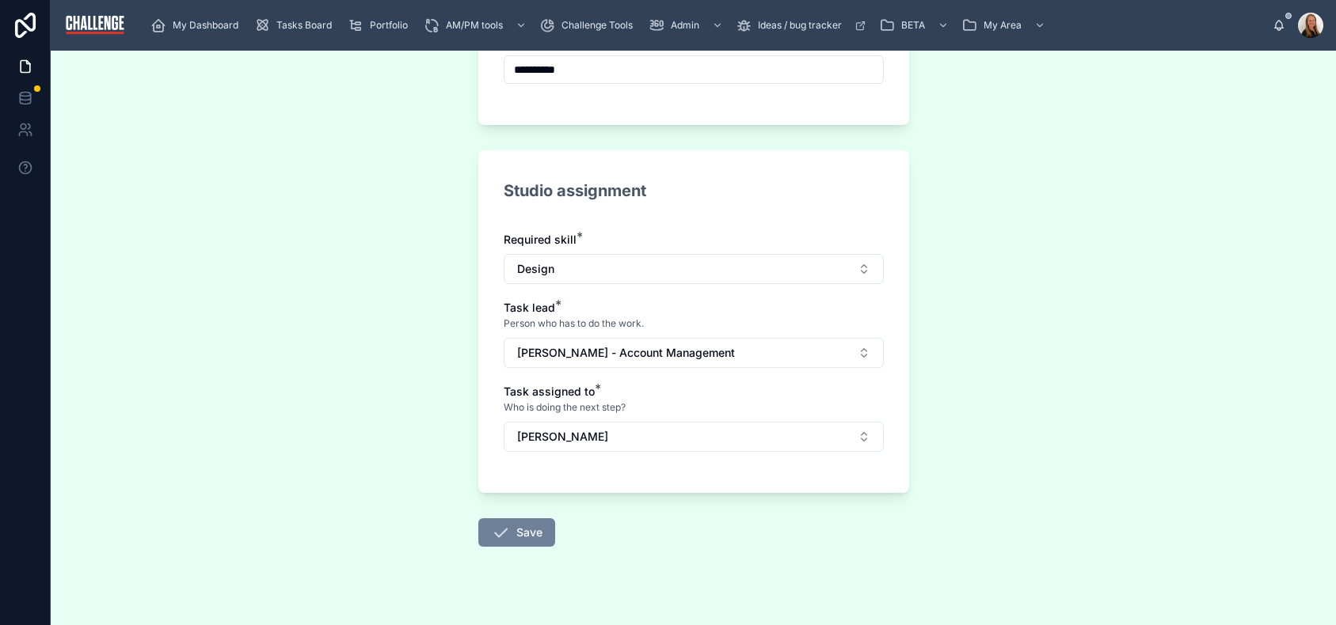
click at [517, 533] on button "Save" at bounding box center [516, 533] width 77 height 29
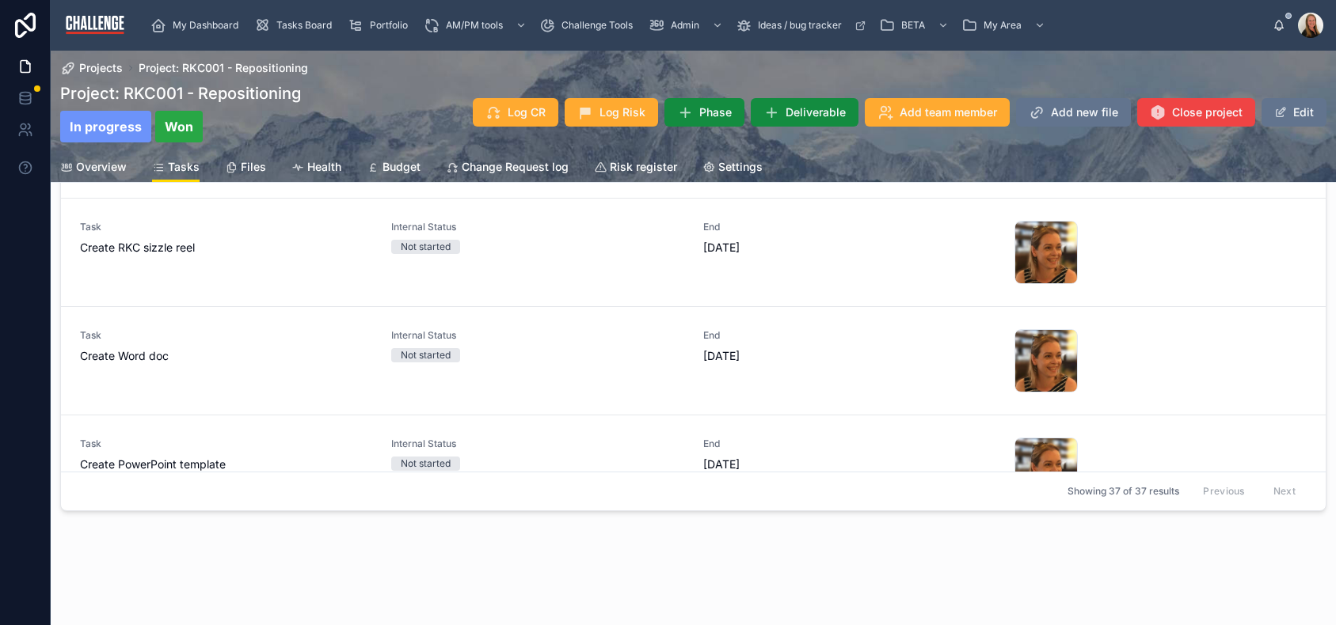
scroll to position [206, 0]
